Goal: Use online tool/utility: Utilize a website feature to perform a specific function

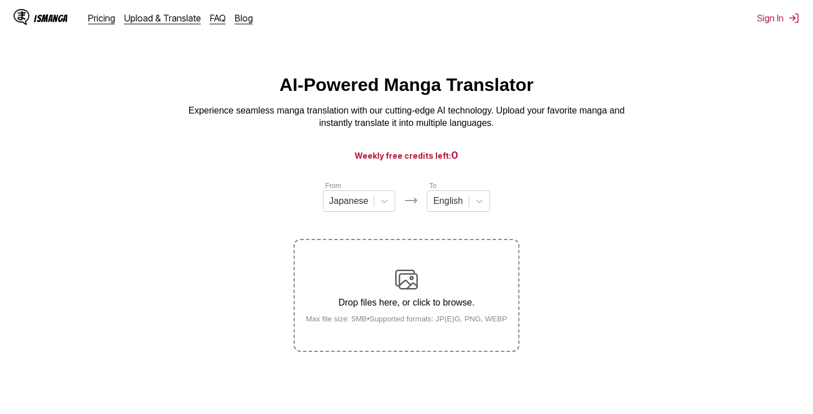
click at [390, 303] on div "Drop files here, or click to browse. Max file size: 5MB • Supported formats: JP…" at bounding box center [407, 295] width 220 height 55
click at [0, 0] on input "Drop files here, or click to browse. Max file size: 5MB • Supported formats: JP…" at bounding box center [0, 0] width 0 height 0
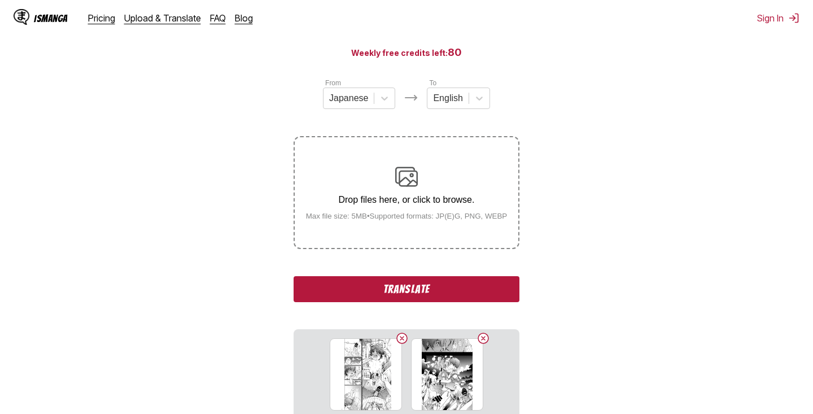
click at [478, 302] on button "Translate" at bounding box center [407, 289] width 226 height 26
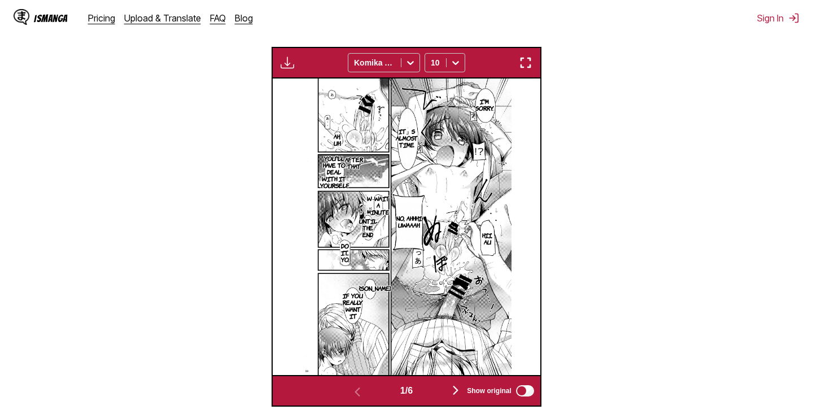
scroll to position [400, 0]
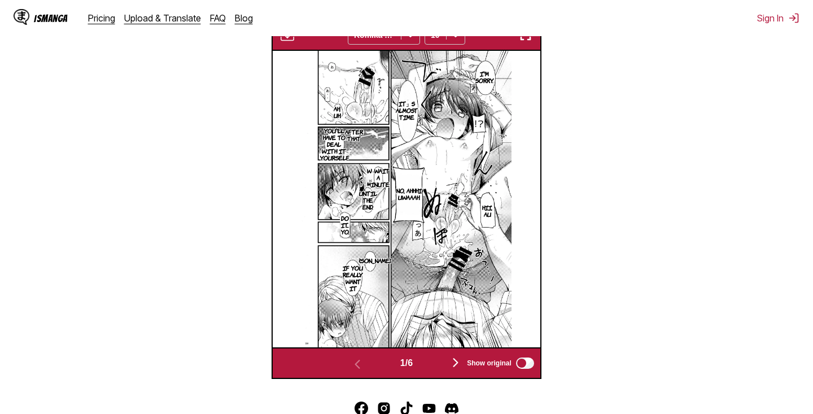
click at [455, 369] on img "button" at bounding box center [456, 363] width 14 height 14
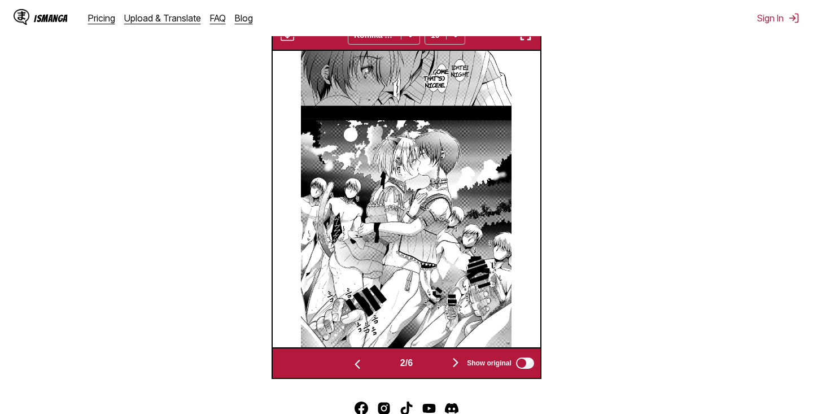
click at [444, 87] on p "Come to me." at bounding box center [441, 78] width 20 height 25
click at [504, 76] on icon "close-tooltip" at bounding box center [503, 72] width 8 height 8
click at [352, 371] on img "button" at bounding box center [358, 364] width 14 height 14
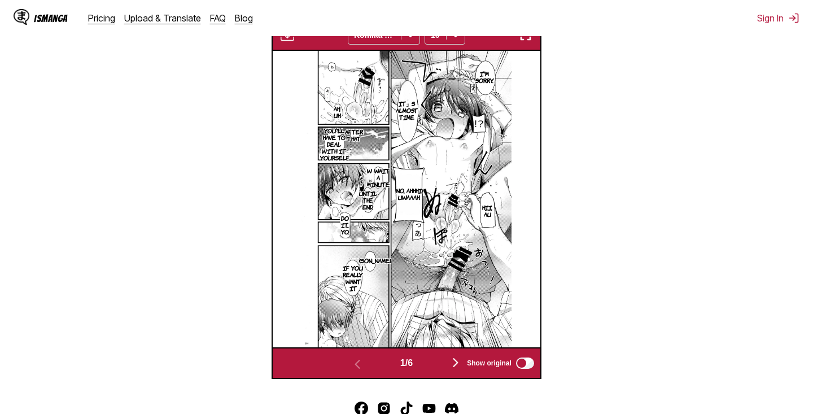
click at [457, 369] on img "button" at bounding box center [456, 363] width 14 height 14
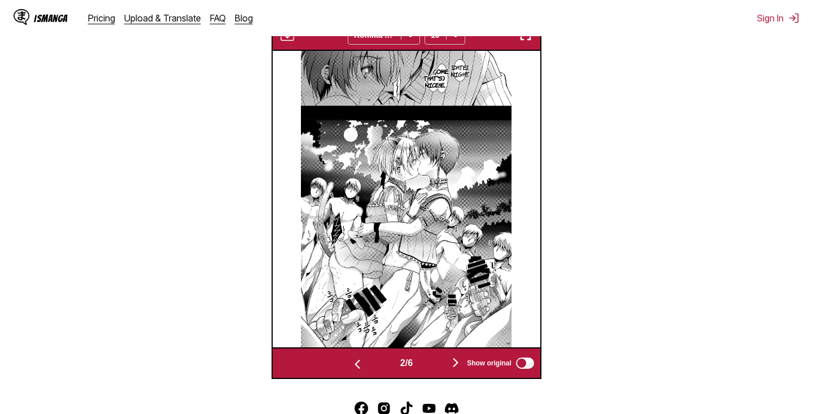
click at [457, 369] on img "button" at bounding box center [456, 363] width 14 height 14
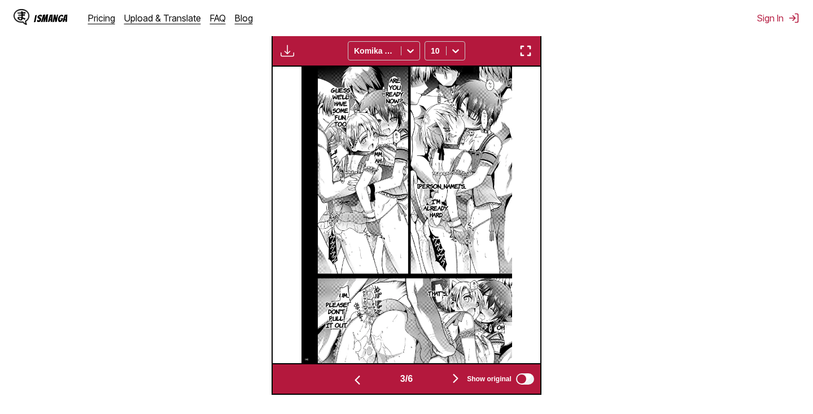
scroll to position [342, 0]
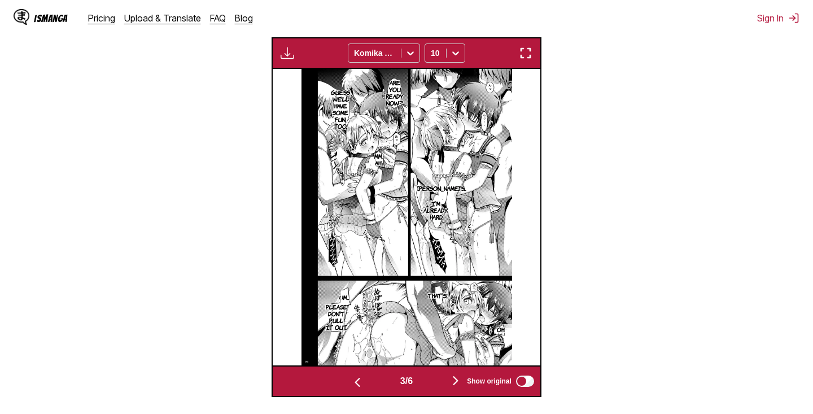
click at [458, 387] on img "button" at bounding box center [456, 381] width 14 height 14
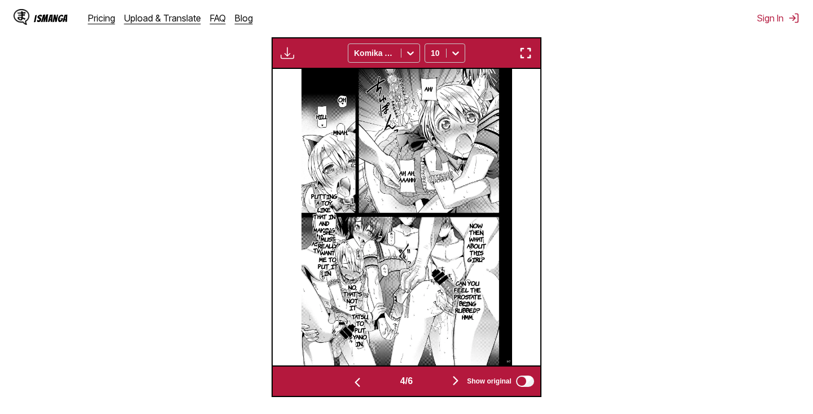
click at [322, 215] on p "Putting a toy like that in and making her asshole twitch" at bounding box center [324, 223] width 31 height 66
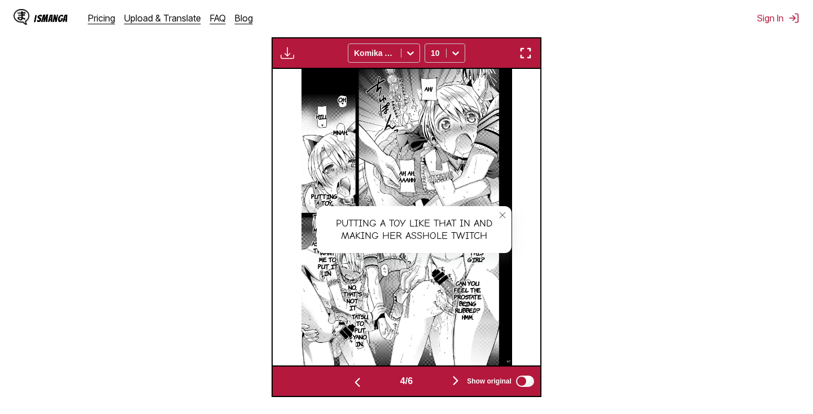
click at [504, 219] on icon "close-tooltip" at bounding box center [503, 215] width 8 height 8
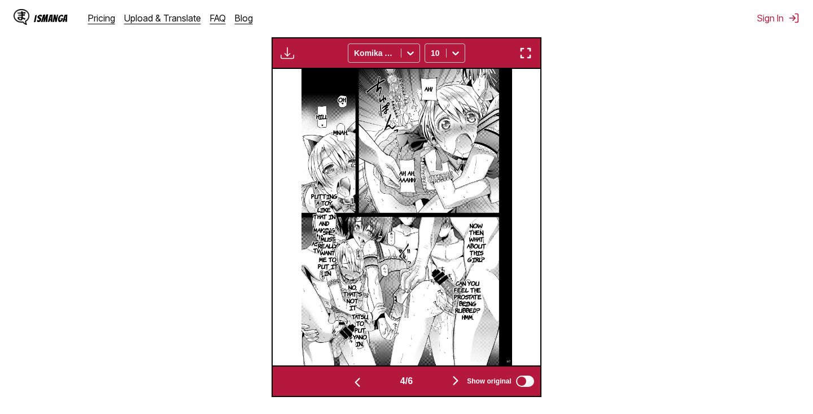
click at [325, 259] on p "She must really want me to put it in." at bounding box center [328, 252] width 25 height 52
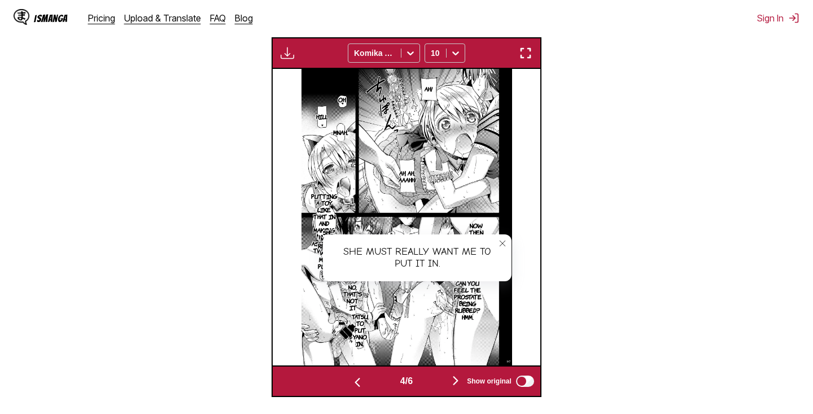
click at [509, 252] on button "close-tooltip" at bounding box center [503, 243] width 18 height 18
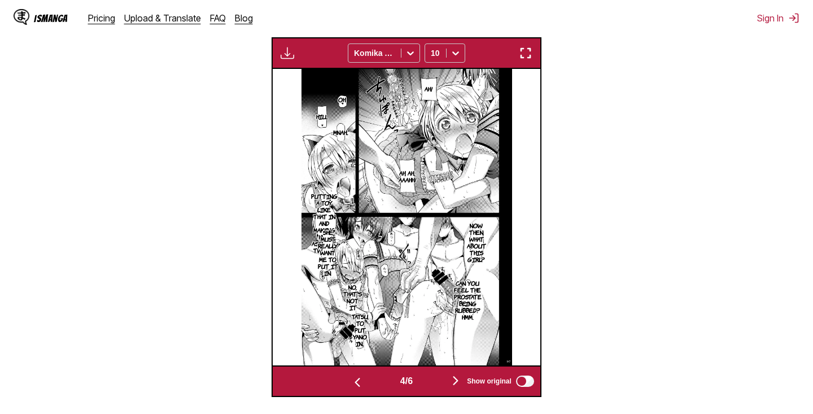
click at [458, 387] on img "button" at bounding box center [456, 381] width 14 height 14
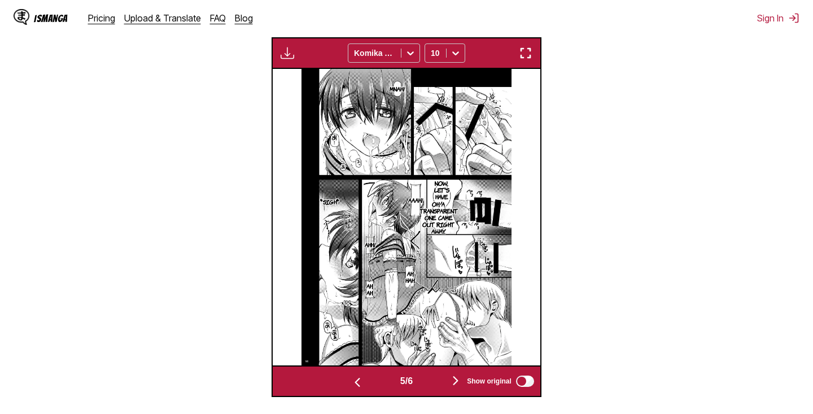
click at [444, 200] on p "Now, let's have a taste." at bounding box center [442, 196] width 22 height 38
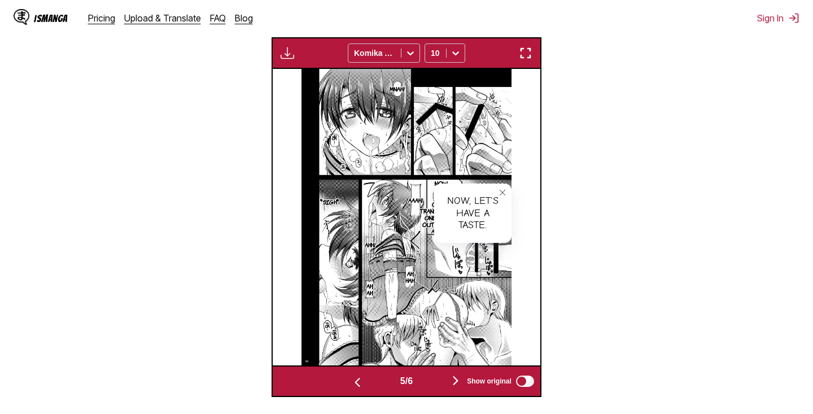
click at [510, 202] on button "close-tooltip" at bounding box center [503, 193] width 18 height 18
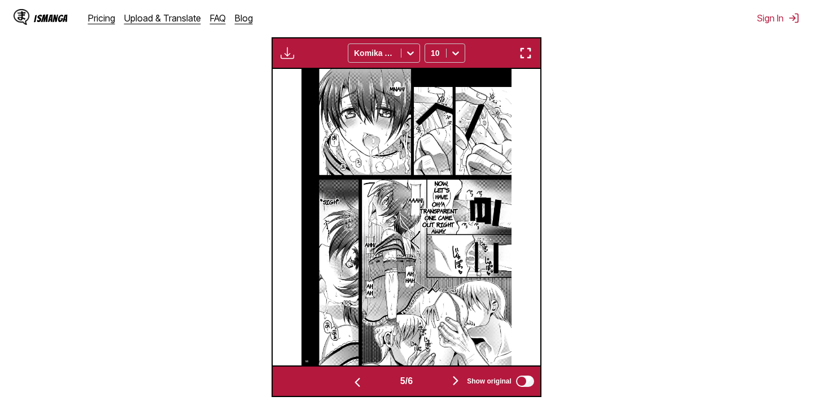
click at [436, 235] on p "Oh, a transparent one came out right away." at bounding box center [438, 217] width 43 height 38
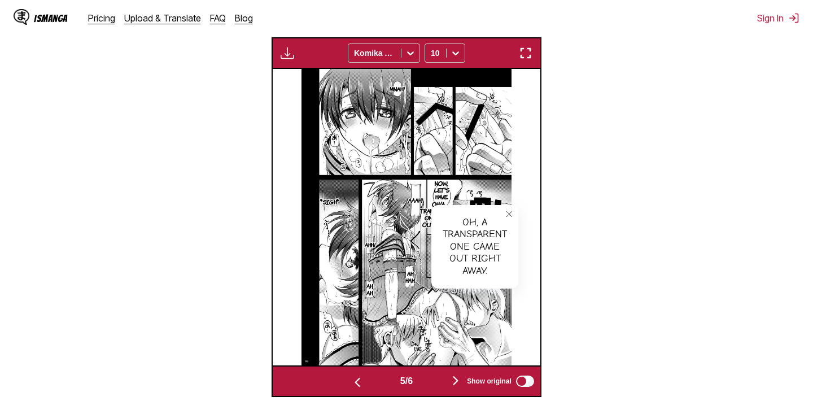
click at [517, 223] on button "close-tooltip" at bounding box center [509, 214] width 18 height 18
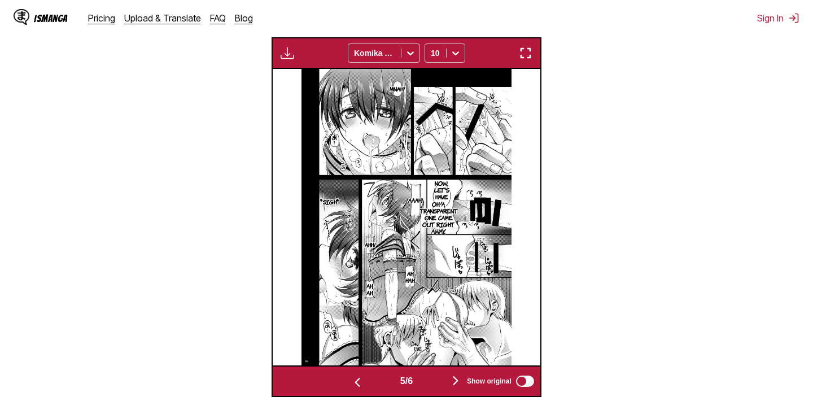
click at [457, 387] on img "button" at bounding box center [456, 381] width 14 height 14
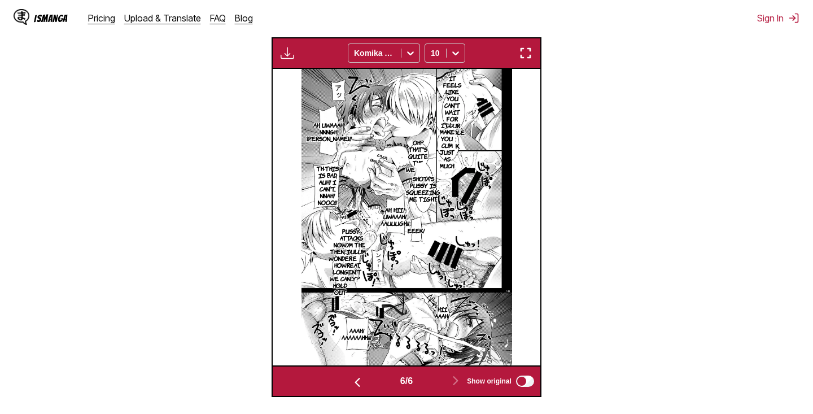
click at [355, 389] on img "button" at bounding box center [358, 382] width 14 height 14
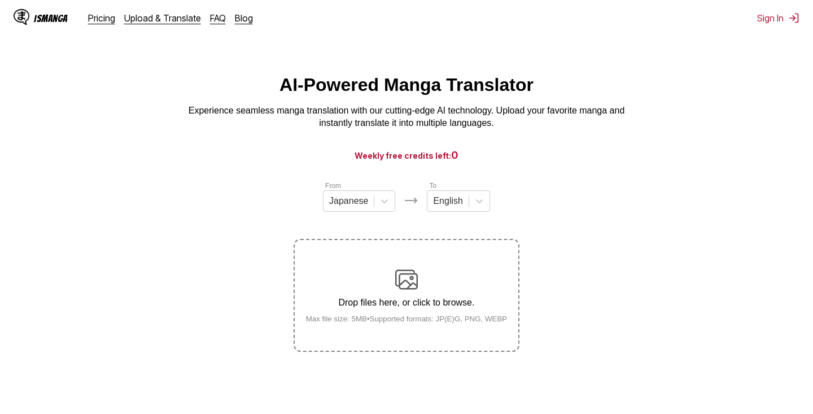
click at [397, 285] on img at bounding box center [406, 279] width 23 height 23
click at [0, 0] on input "Drop files here, or click to browse. Max file size: 5MB • Supported formats: JP…" at bounding box center [0, 0] width 0 height 0
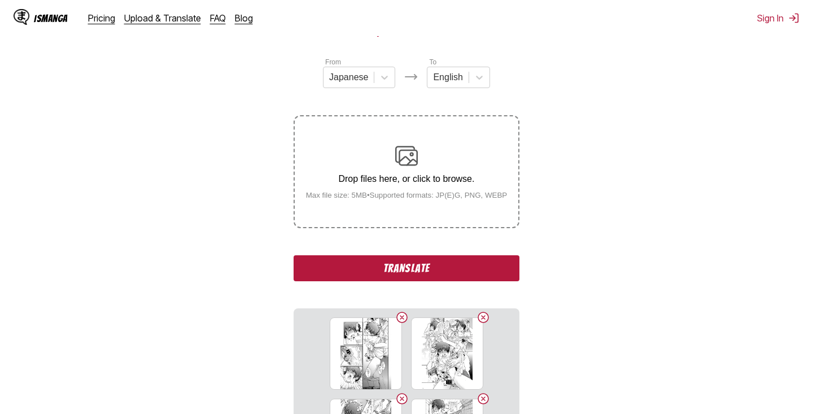
click at [315, 281] on button "Translate" at bounding box center [407, 268] width 226 height 26
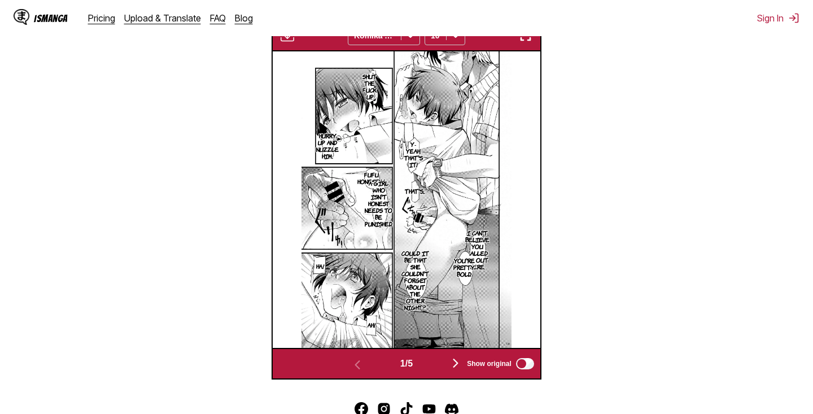
scroll to position [399, 0]
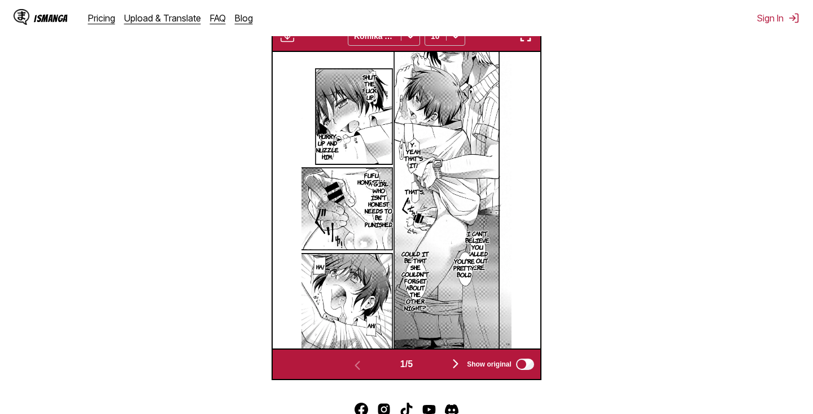
click at [460, 372] on div "Show original" at bounding box center [498, 364] width 76 height 15
click at [456, 370] on img "button" at bounding box center [456, 364] width 14 height 14
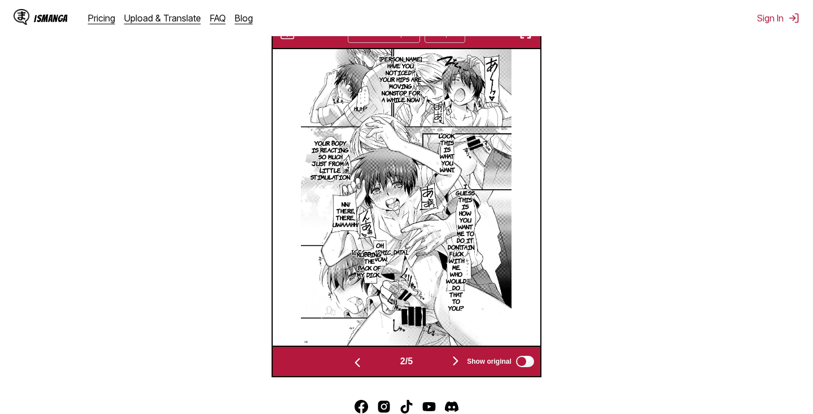
scroll to position [359, 0]
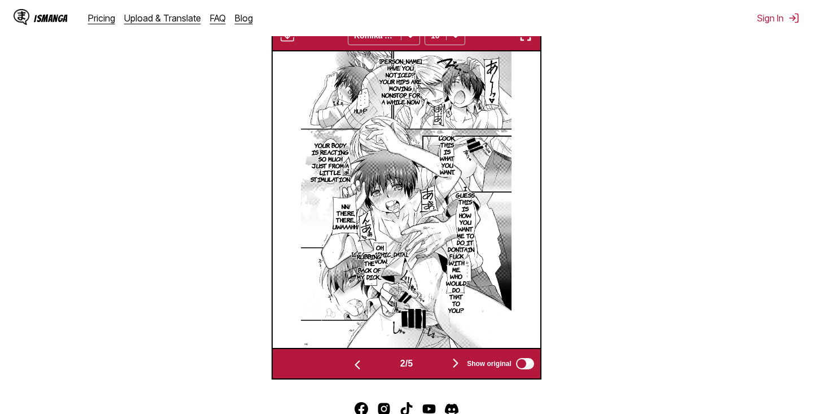
click at [456, 370] on img "button" at bounding box center [456, 363] width 14 height 14
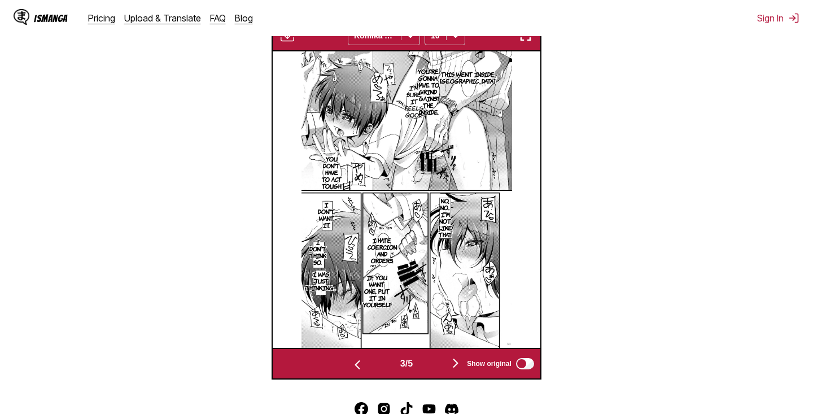
click at [456, 370] on img "button" at bounding box center [456, 363] width 14 height 14
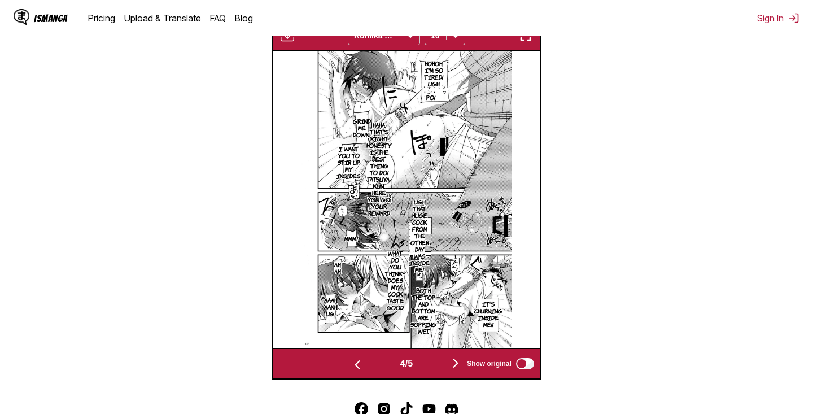
click at [457, 370] on img "button" at bounding box center [456, 363] width 14 height 14
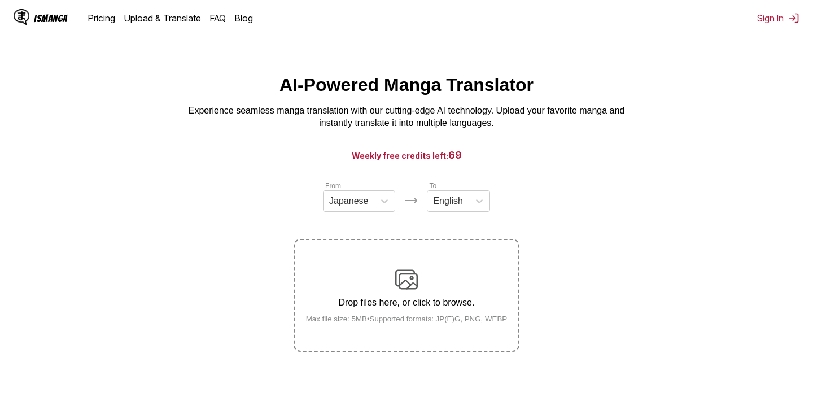
click at [404, 308] on p "Drop files here, or click to browse." at bounding box center [407, 303] width 220 height 10
click at [0, 0] on input "Drop files here, or click to browse. Max file size: 5MB • Supported formats: JP…" at bounding box center [0, 0] width 0 height 0
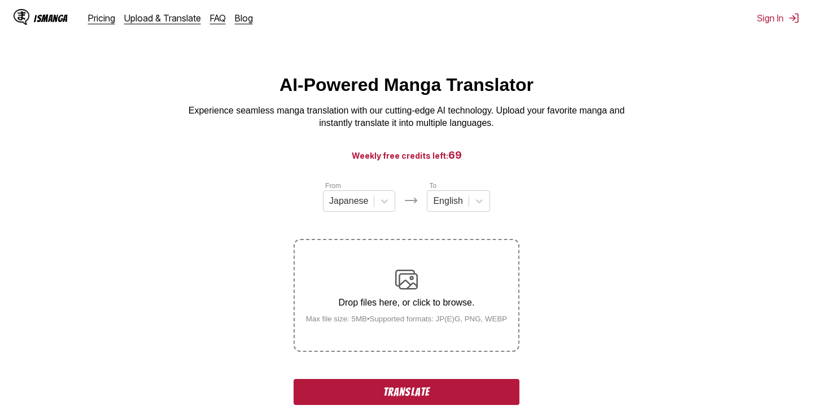
click at [442, 397] on button "Translate" at bounding box center [407, 392] width 226 height 26
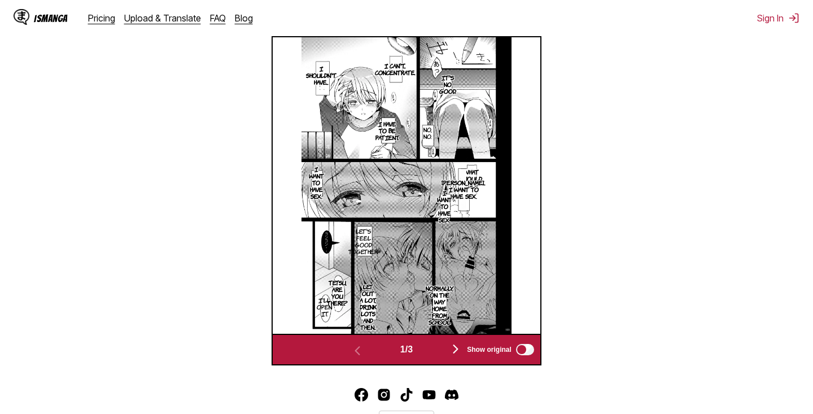
scroll to position [374, 0]
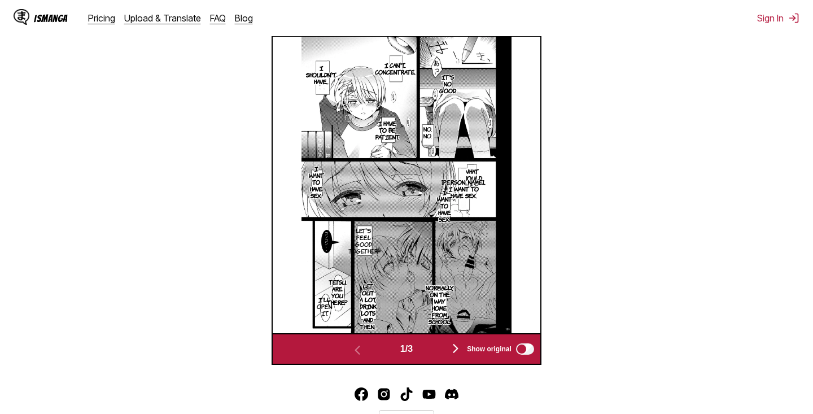
click at [480, 190] on p "What should I do?" at bounding box center [472, 177] width 26 height 25
click at [521, 174] on icon "close-tooltip" at bounding box center [520, 171] width 6 height 6
click at [463, 201] on p "Tatsuya... I want to have sex." at bounding box center [463, 188] width 49 height 25
click at [552, 177] on icon "close-tooltip" at bounding box center [556, 173] width 8 height 8
click at [457, 355] on img "button" at bounding box center [456, 349] width 14 height 14
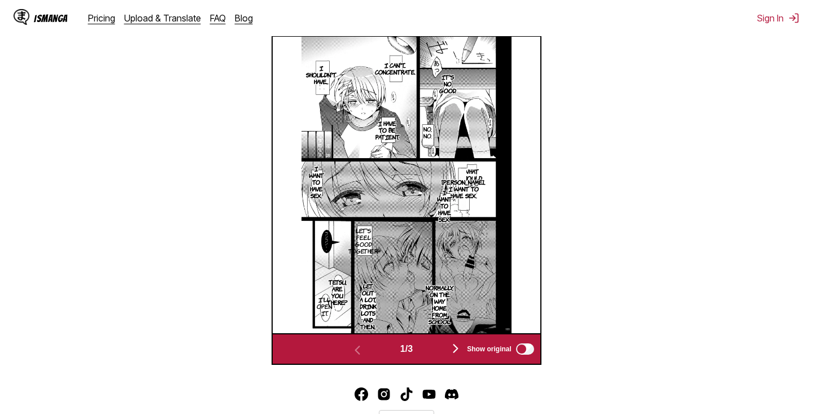
scroll to position [0, 268]
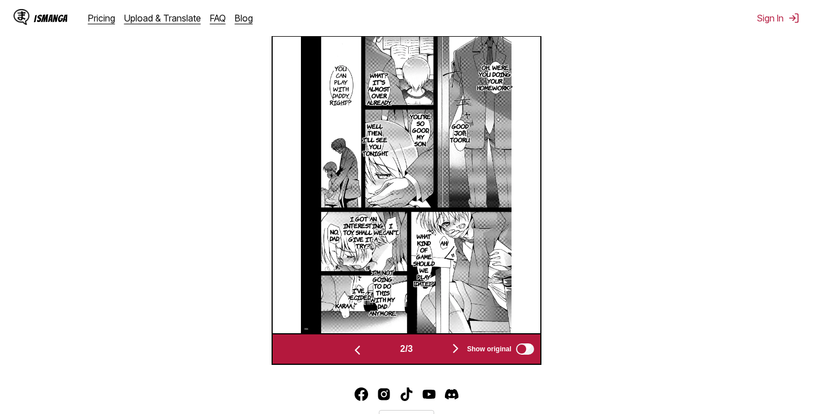
click at [368, 246] on p "I got an interesting toy. Shall we give it a try?" at bounding box center [363, 232] width 45 height 38
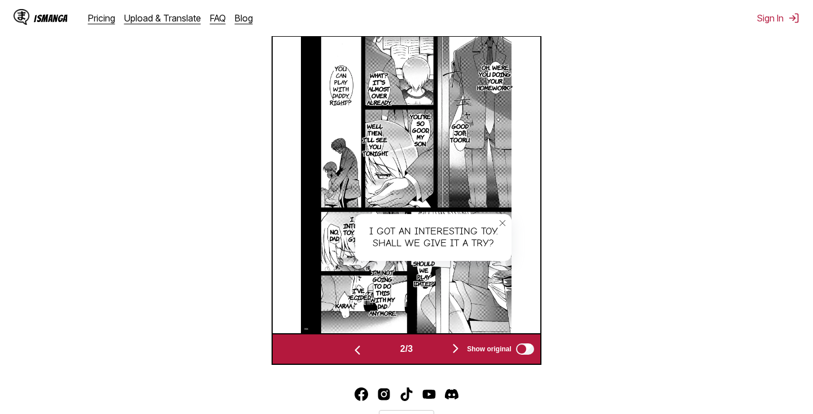
click at [510, 232] on button "close-tooltip" at bounding box center [503, 223] width 18 height 18
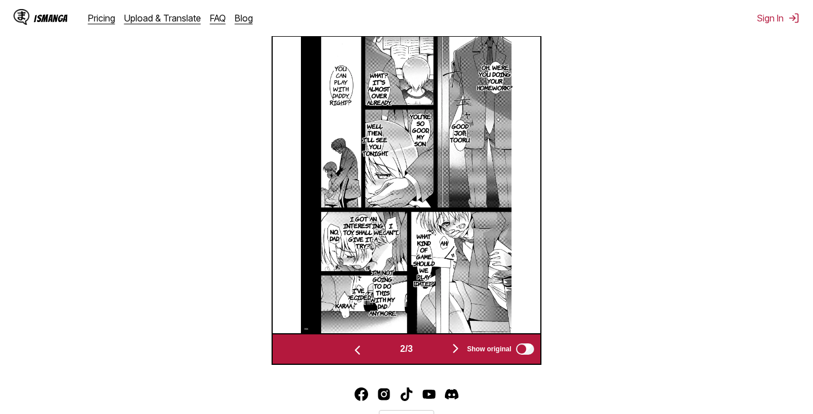
click at [459, 355] on img "button" at bounding box center [456, 349] width 14 height 14
